Goal: Task Accomplishment & Management: Manage account settings

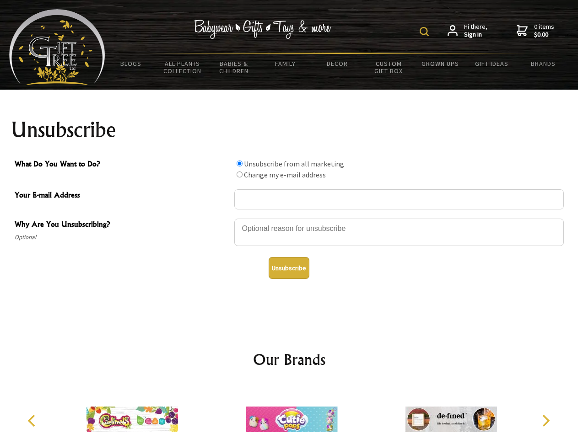
click at [425, 32] on img at bounding box center [423, 31] width 9 height 9
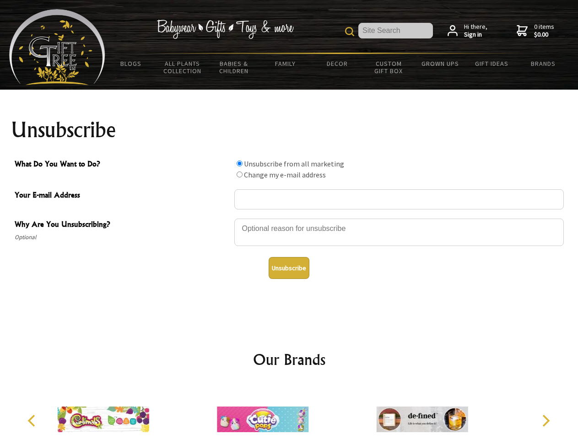
click at [289, 218] on div at bounding box center [398, 234] width 329 height 32
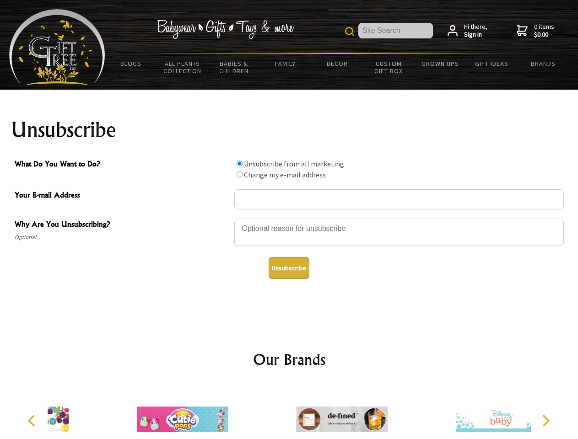
click at [239, 163] on input "What Do You Want to Do?" at bounding box center [239, 164] width 6 height 6
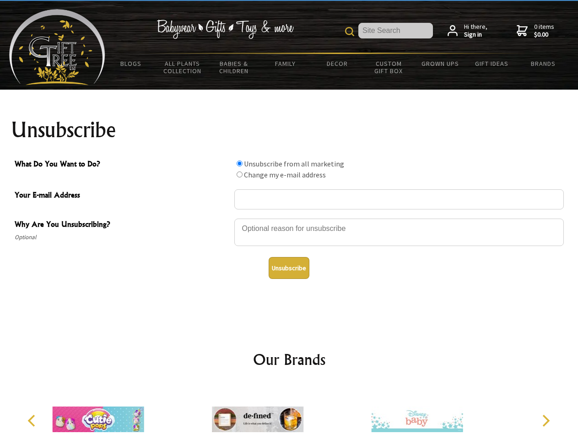
click at [239, 174] on input "What Do You Want to Do?" at bounding box center [239, 174] width 6 height 6
radio input "true"
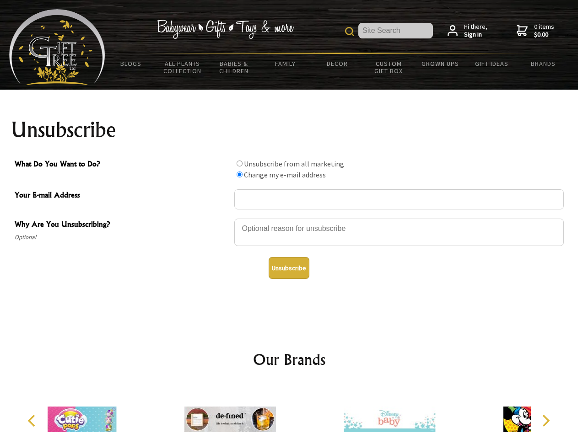
click at [289, 268] on button "Unsubscribe" at bounding box center [288, 268] width 41 height 22
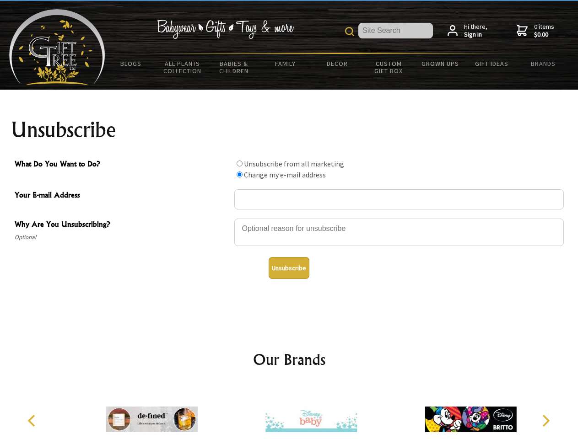
click at [33, 421] on icon "Previous" at bounding box center [33, 421] width 12 height 12
click at [545, 421] on icon "Next" at bounding box center [545, 421] width 12 height 12
